Goal: Navigation & Orientation: Find specific page/section

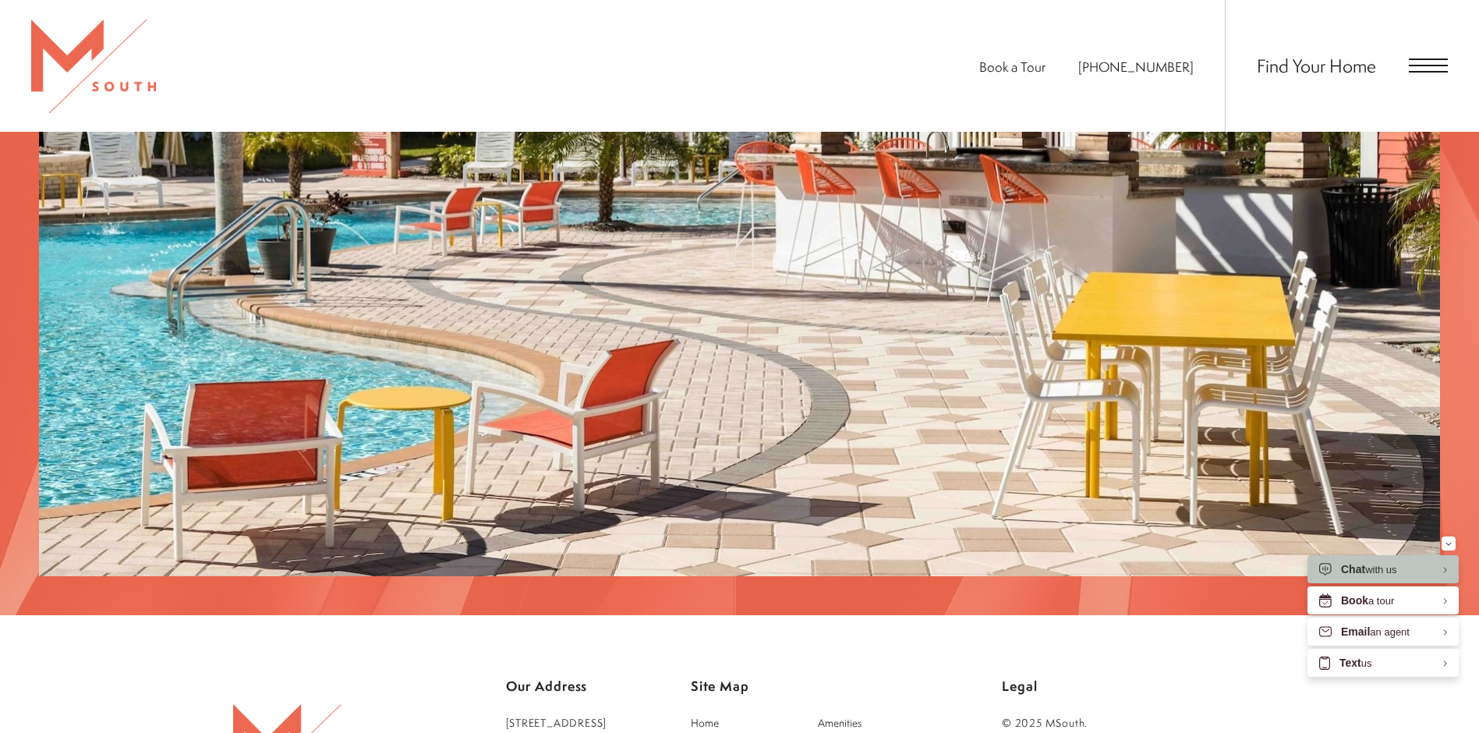
scroll to position [2718, 0]
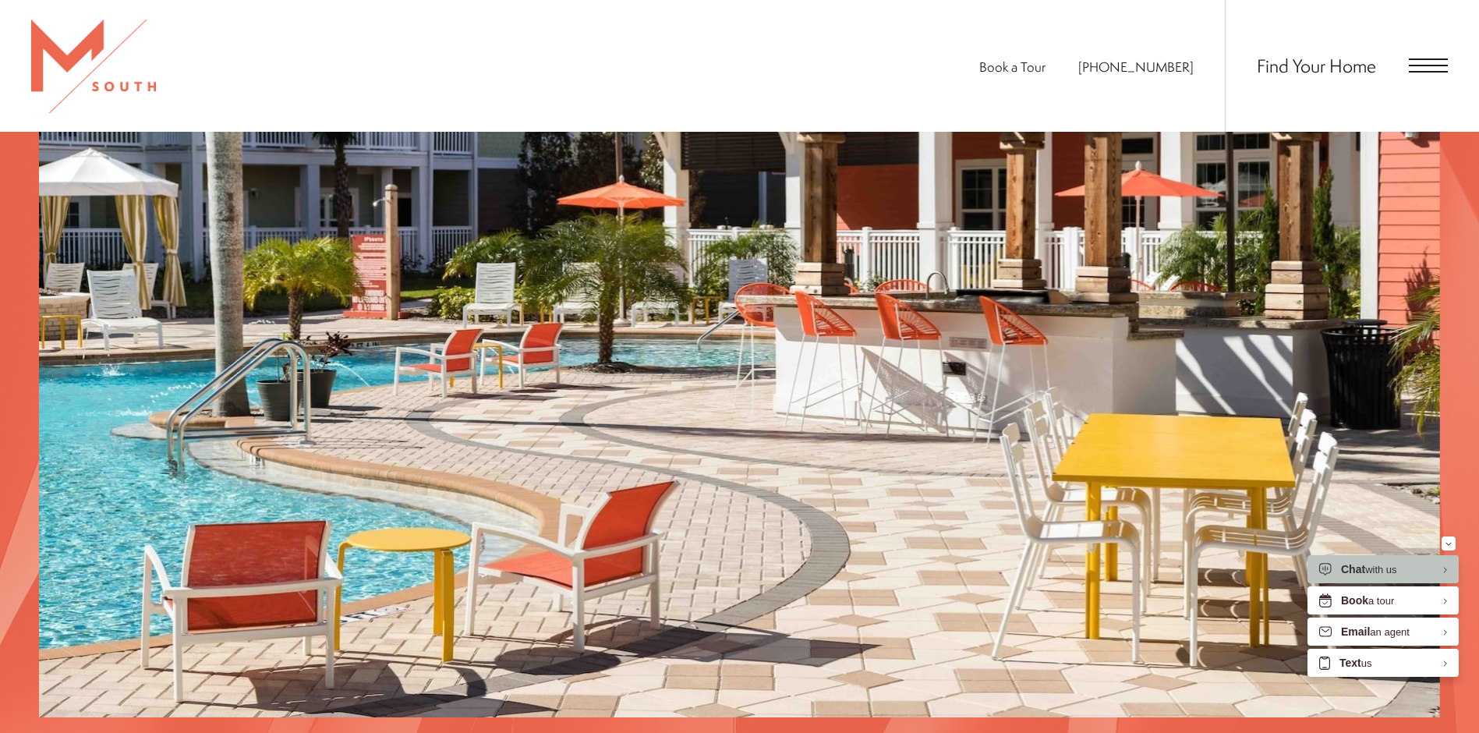
click at [1416, 59] on span "Open Menu" at bounding box center [1428, 59] width 39 height 2
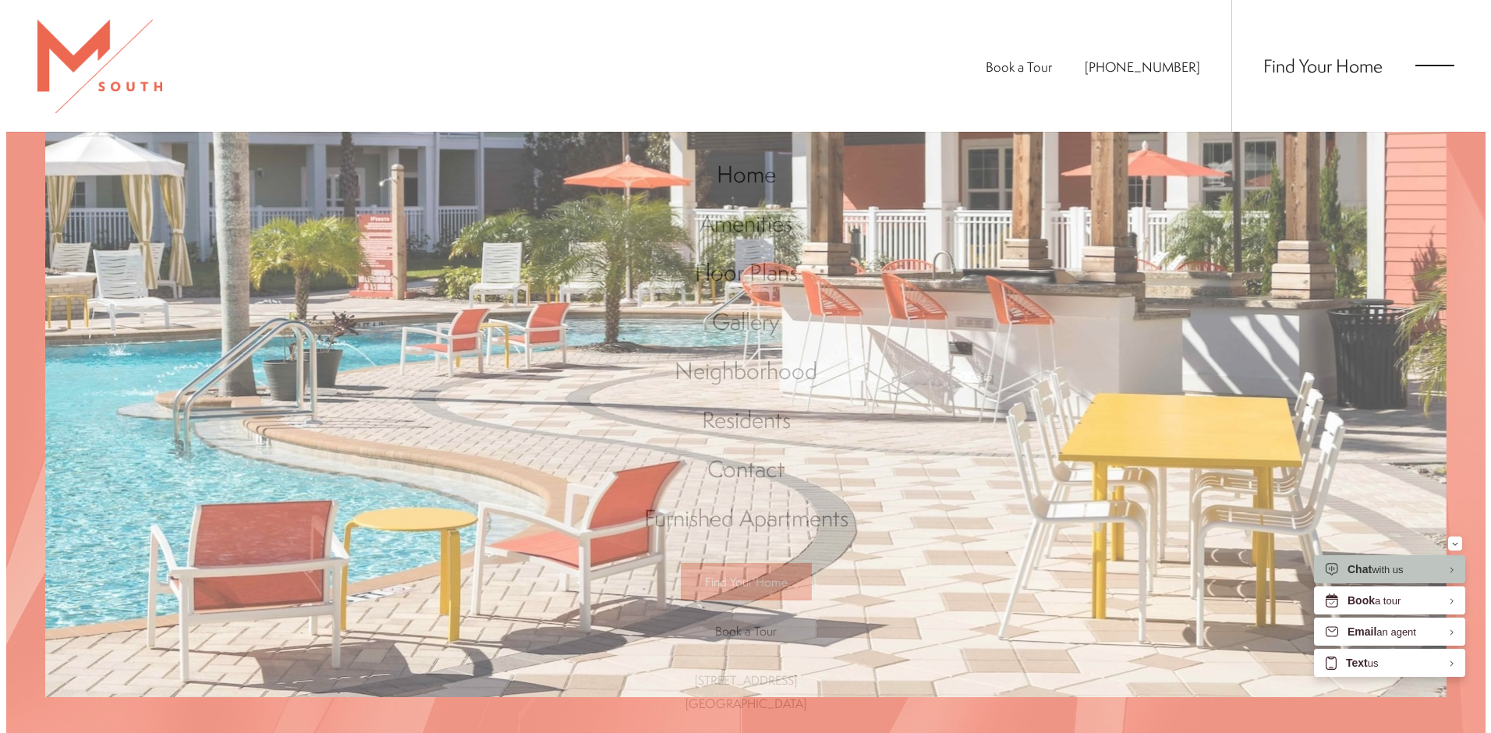
scroll to position [0, 0]
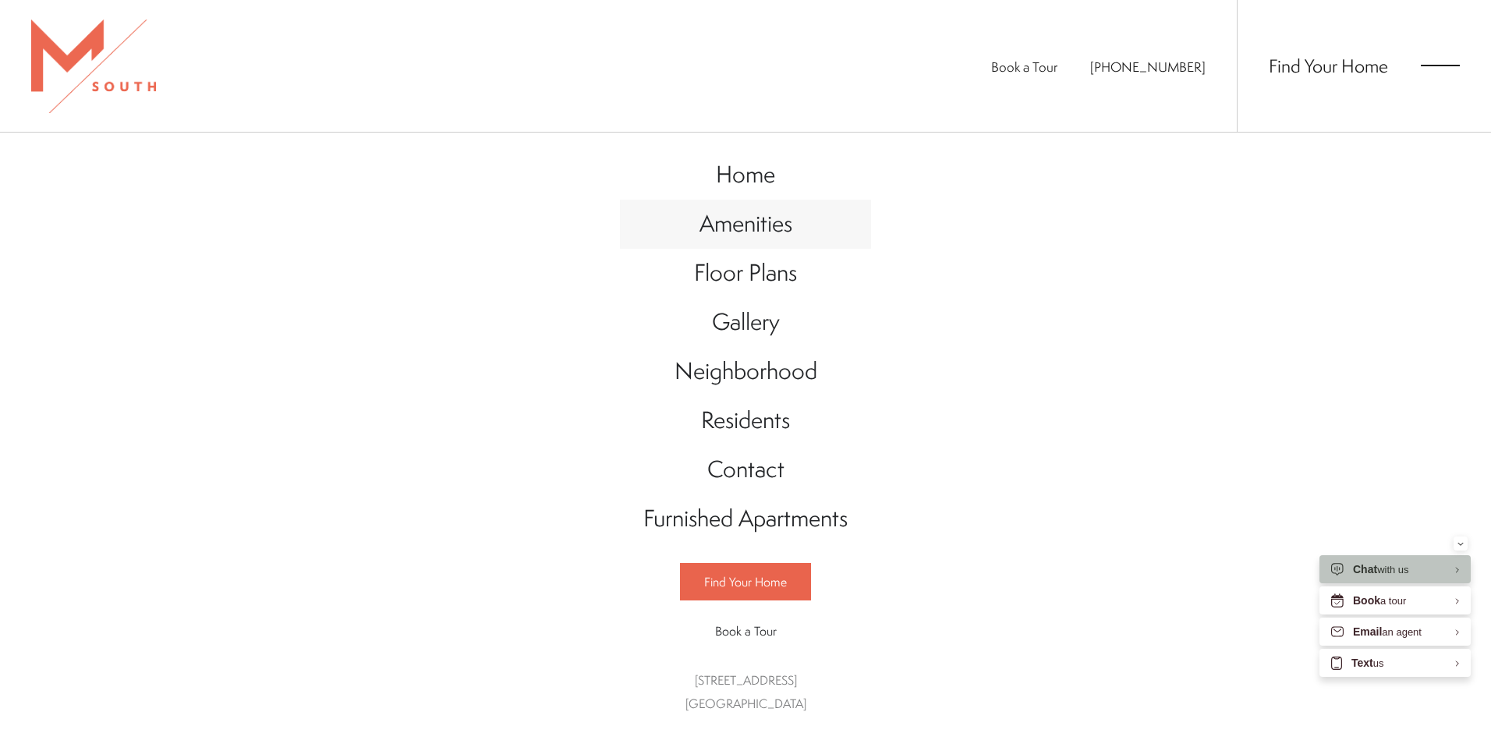
click at [765, 222] on span "Amenities" at bounding box center [745, 223] width 93 height 32
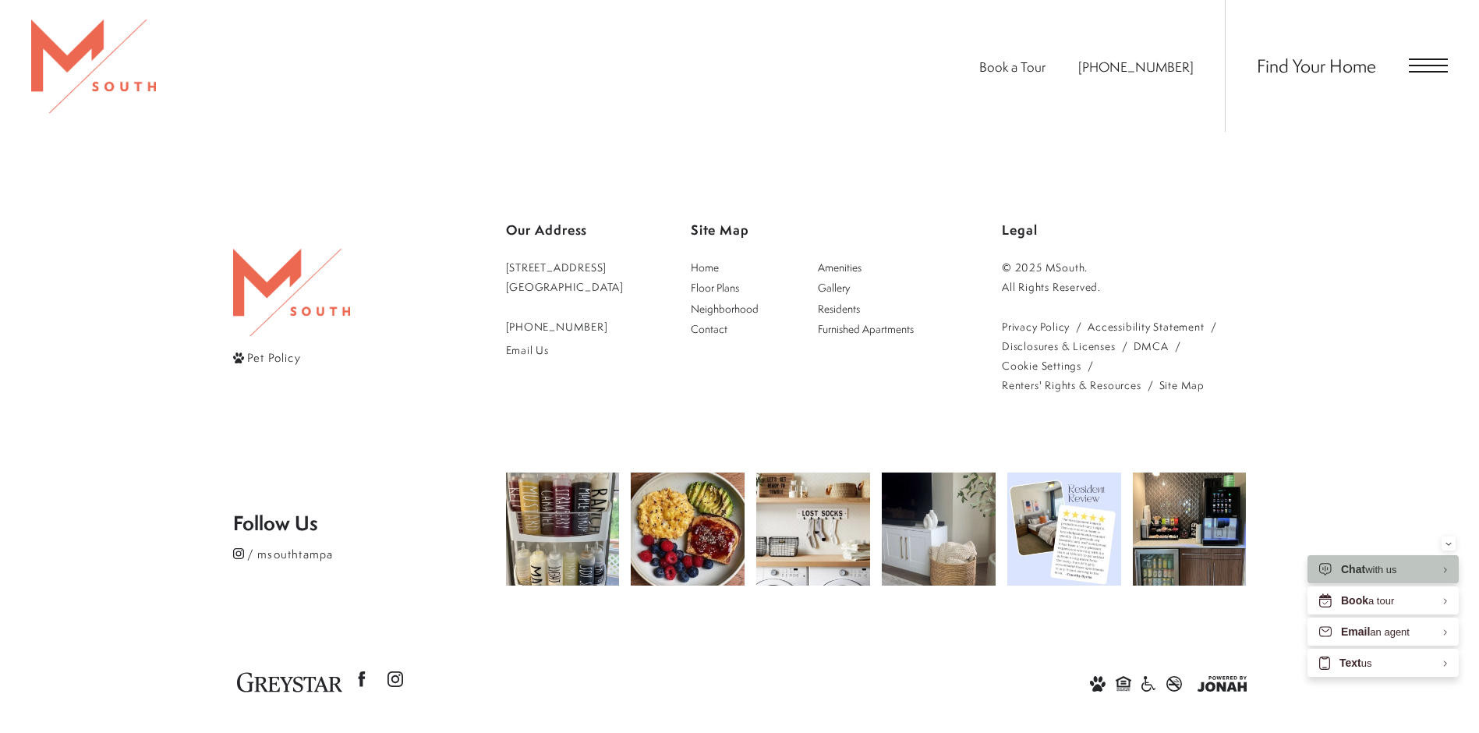
scroll to position [1243, 0]
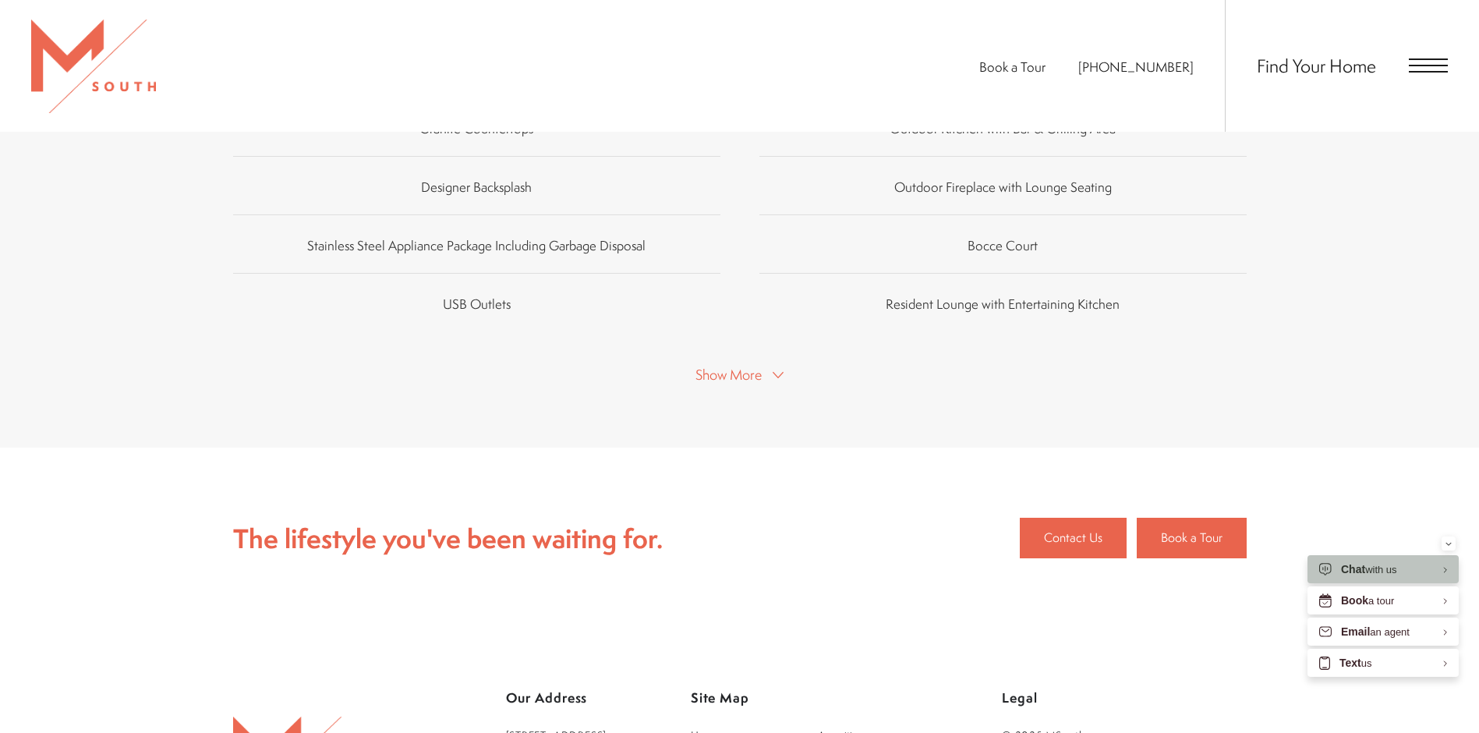
click at [1425, 71] on span "Open Menu" at bounding box center [1428, 72] width 39 height 2
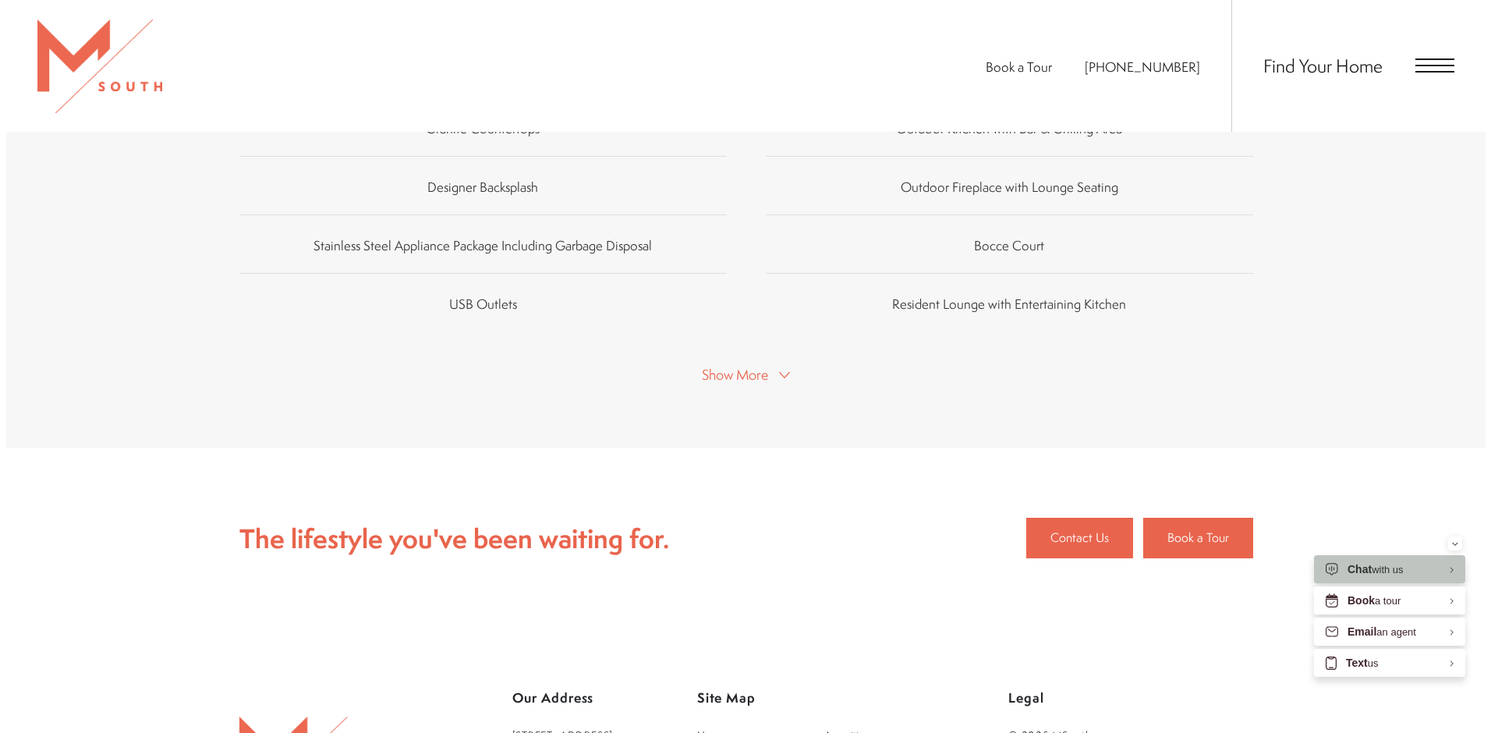
scroll to position [0, 0]
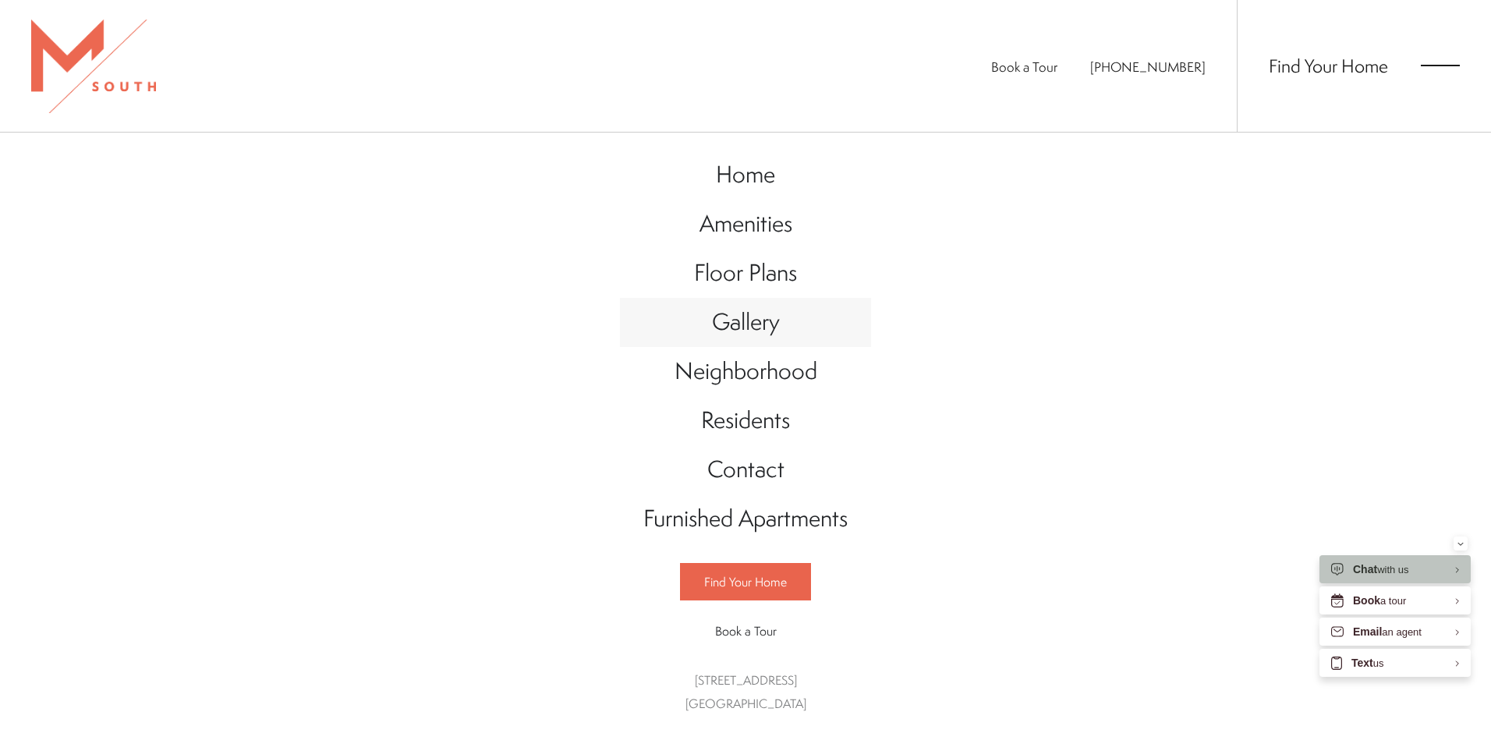
click at [745, 334] on span "Gallery" at bounding box center [746, 322] width 68 height 32
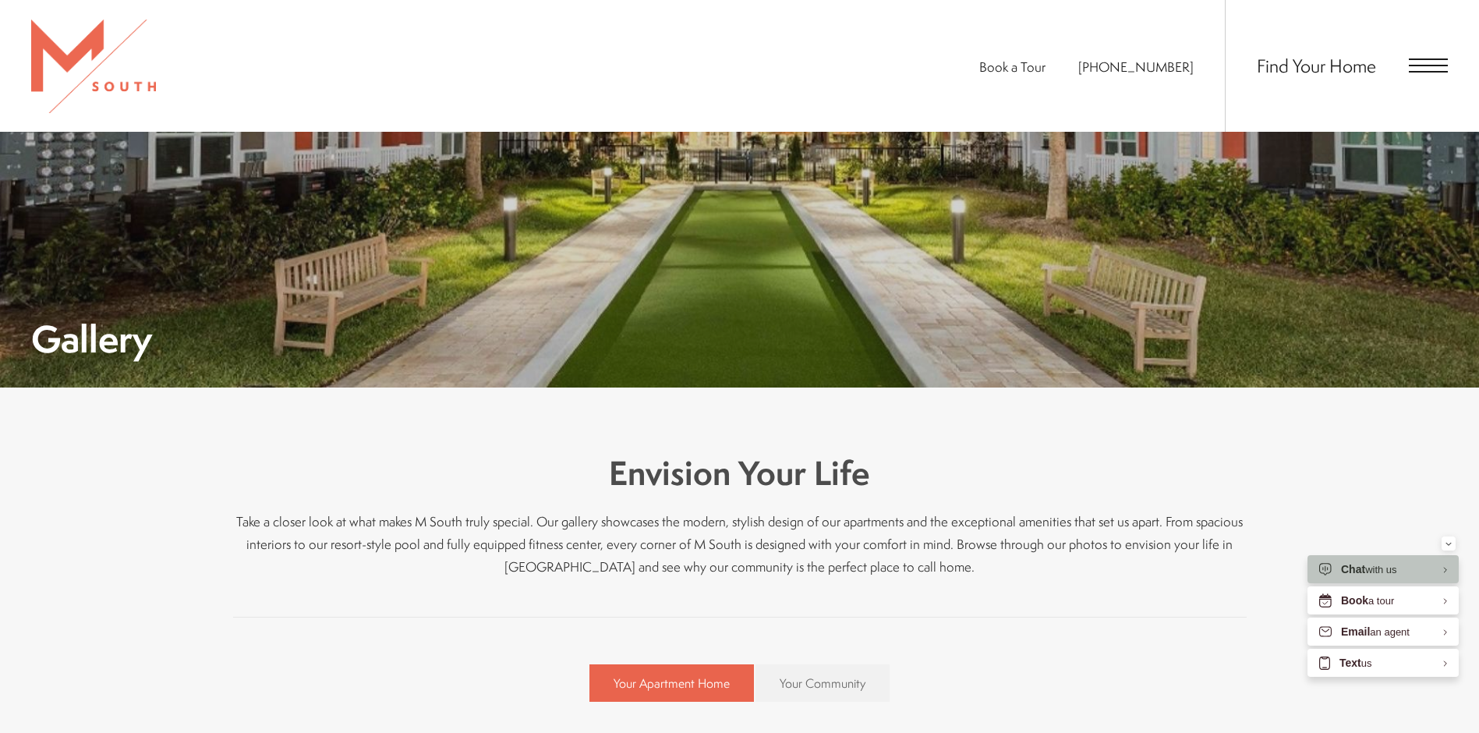
scroll to position [468, 0]
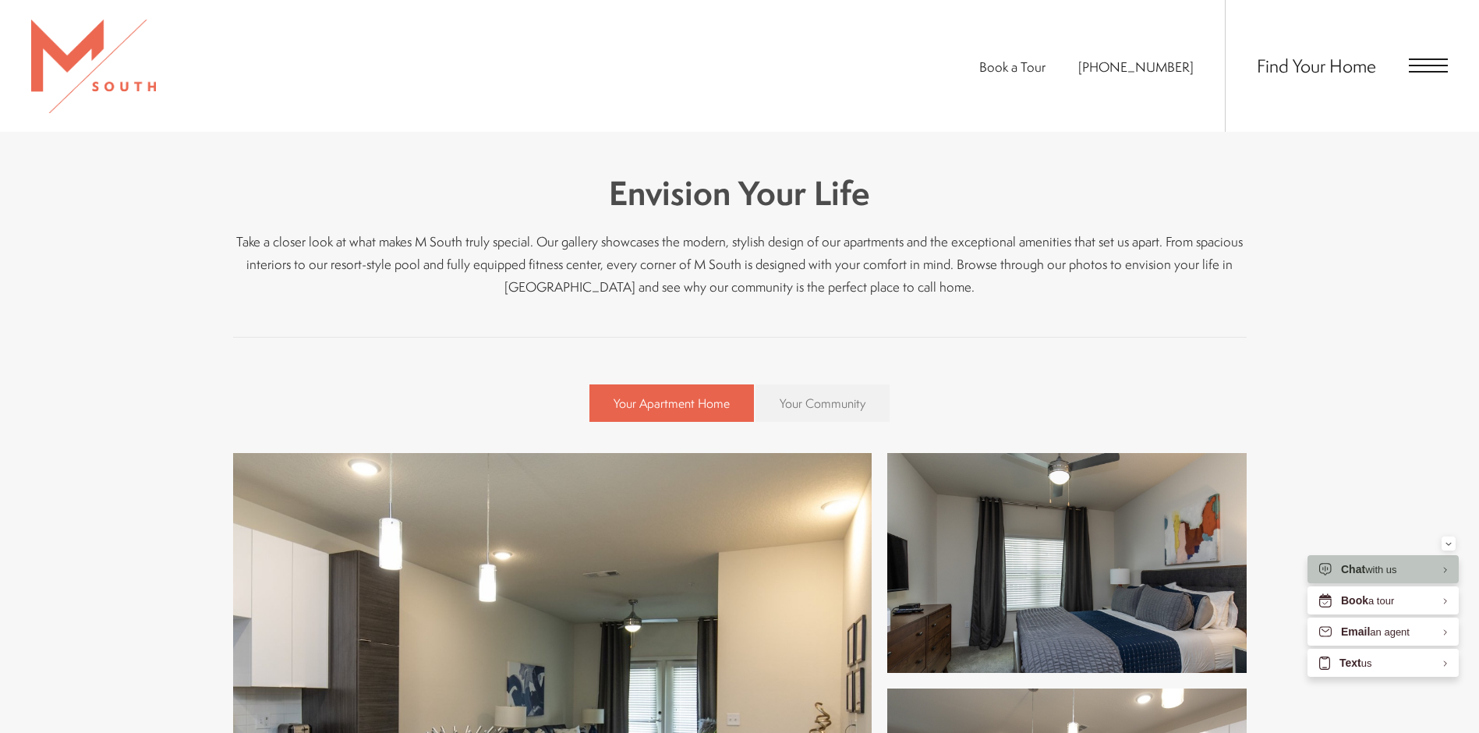
click at [829, 401] on span "Your Community" at bounding box center [823, 402] width 86 height 17
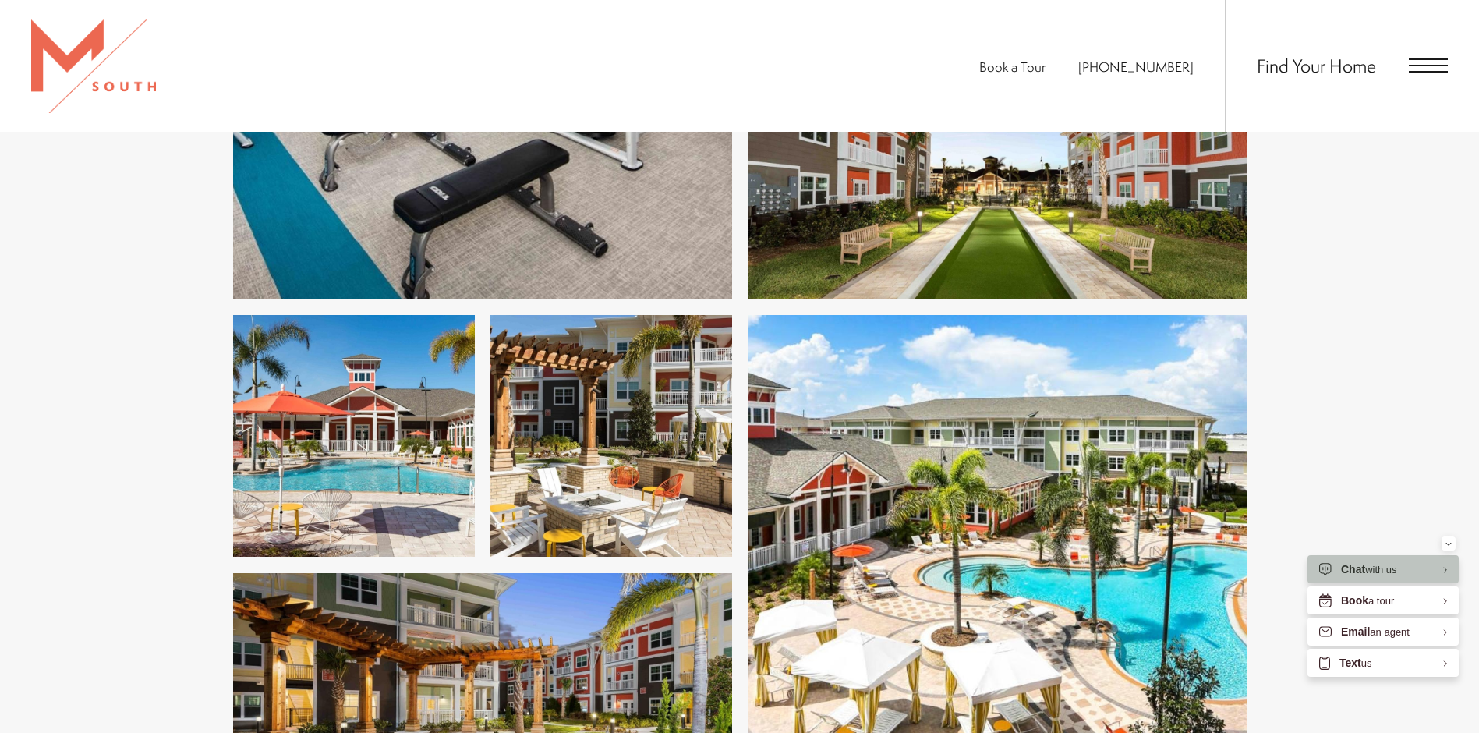
scroll to position [6392, 0]
